Goal: Task Accomplishment & Management: Manage account settings

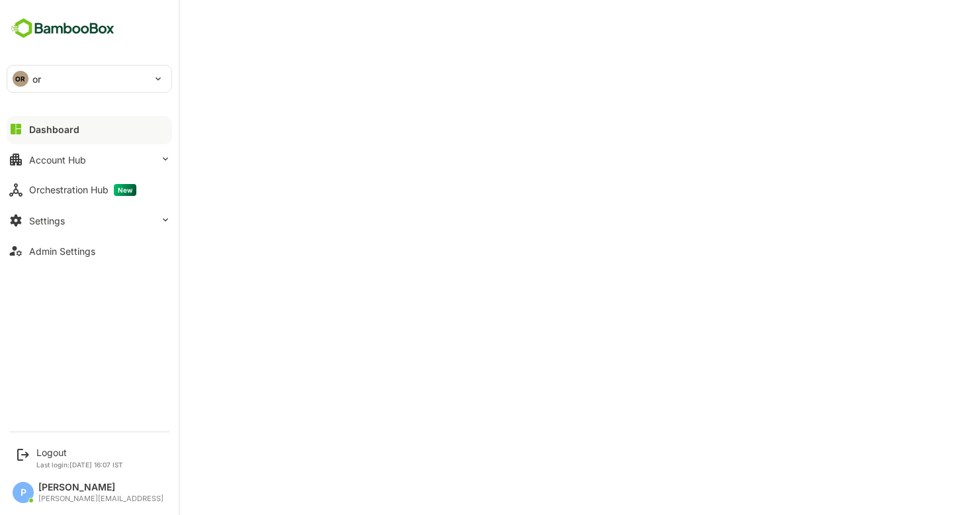
click at [84, 126] on button "Dashboard" at bounding box center [89, 129] width 165 height 26
click at [46, 455] on div "Logout" at bounding box center [76, 452] width 81 height 11
